Goal: Information Seeking & Learning: Learn about a topic

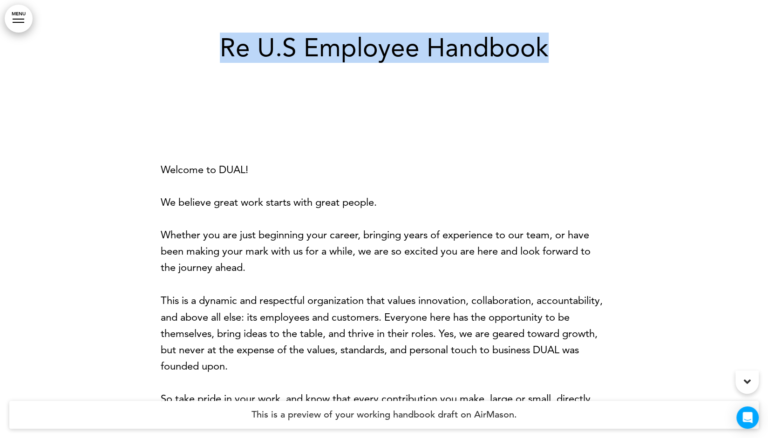
drag, startPoint x: 575, startPoint y: 48, endPoint x: 224, endPoint y: 58, distance: 351.2
click at [224, 58] on h1 "Re U.S Employee Handbook" at bounding box center [384, 48] width 466 height 26
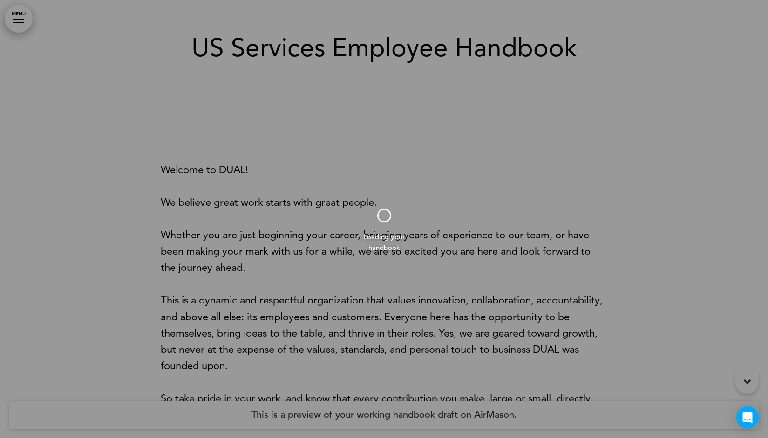
click at [399, 45] on div at bounding box center [384, 219] width 768 height 438
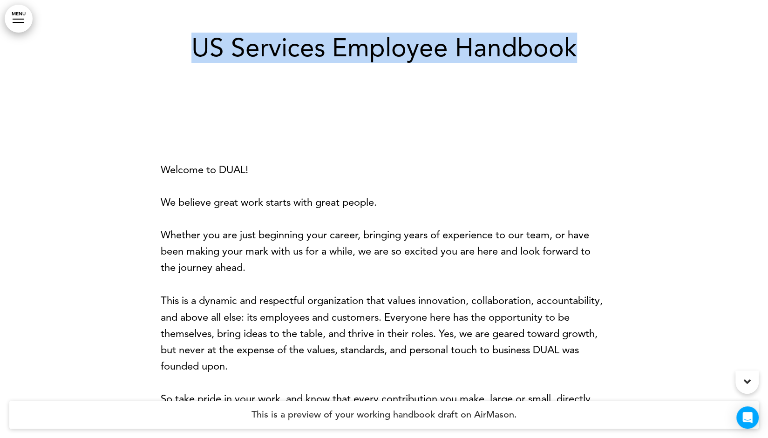
drag, startPoint x: 509, startPoint y: 33, endPoint x: 193, endPoint y: 46, distance: 316.4
click at [193, 46] on h1 "US Services Employee Handbook" at bounding box center [384, 48] width 466 height 26
copy h1 "US Services Employee Handbook"
